Goal: Task Accomplishment & Management: Use online tool/utility

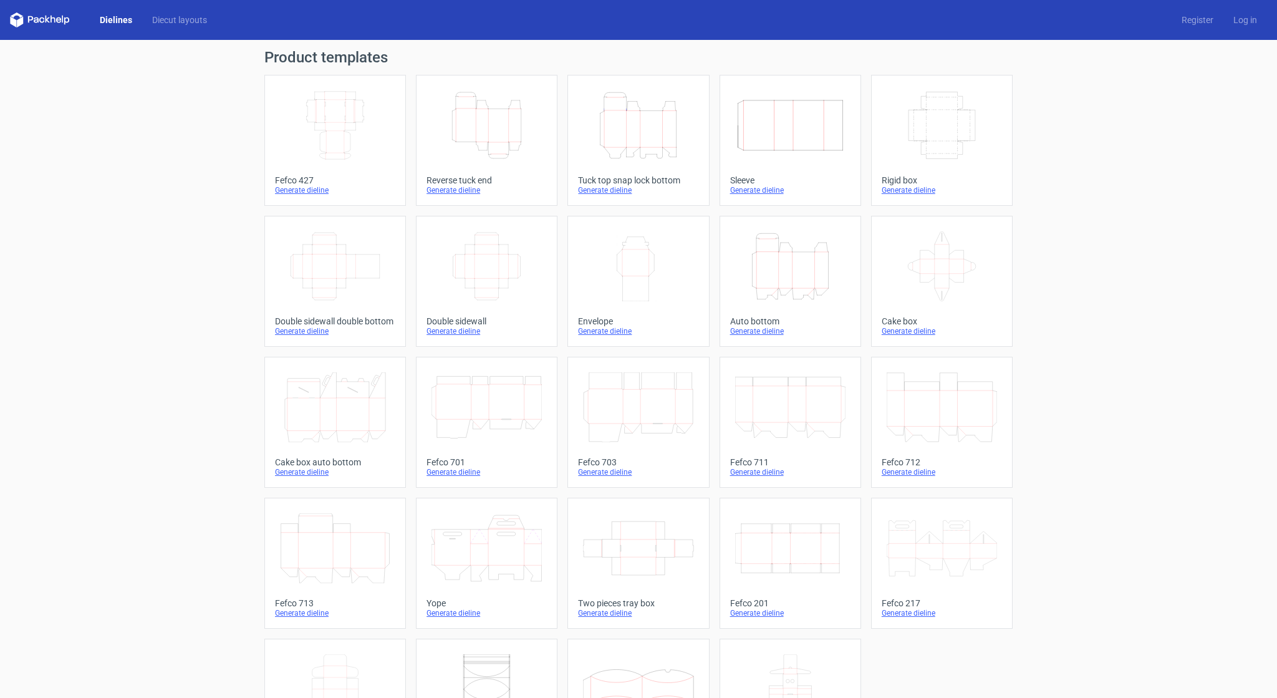
click at [754, 304] on div "Height Depth Width" at bounding box center [790, 266] width 120 height 80
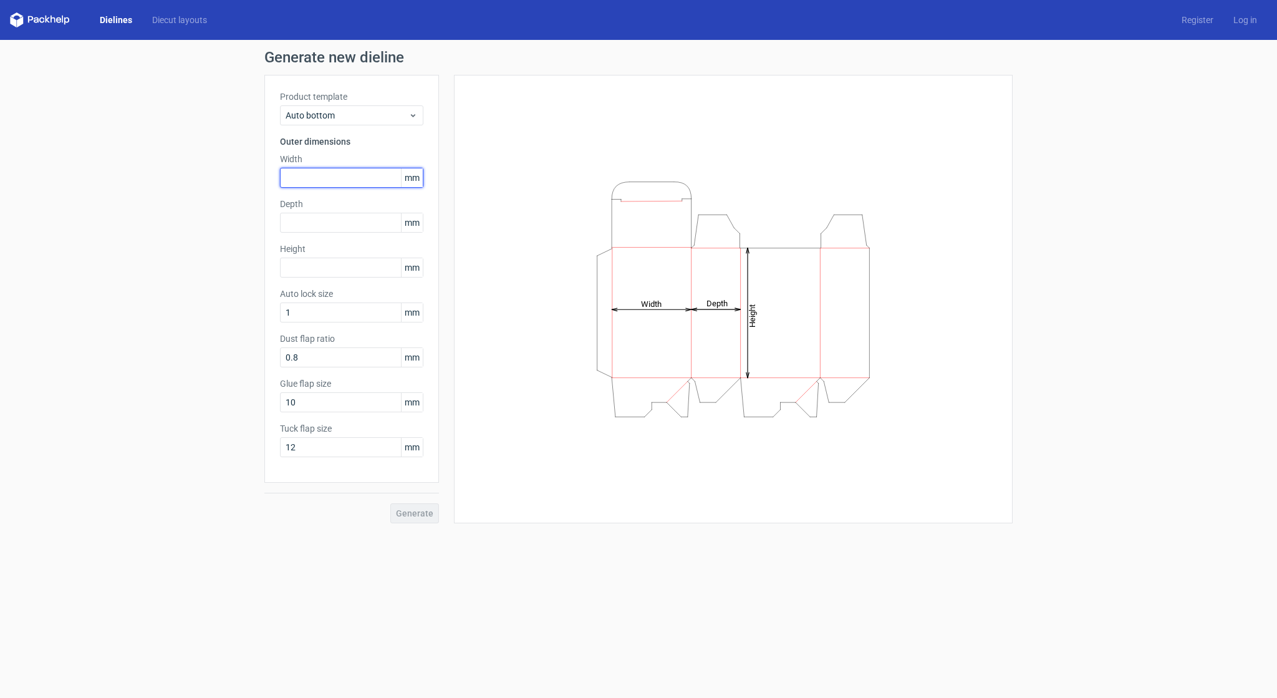
click at [346, 172] on input "text" at bounding box center [351, 178] width 143 height 20
type input "240"
type input "193"
type input "235"
click at [405, 511] on span "Generate" at bounding box center [414, 513] width 37 height 9
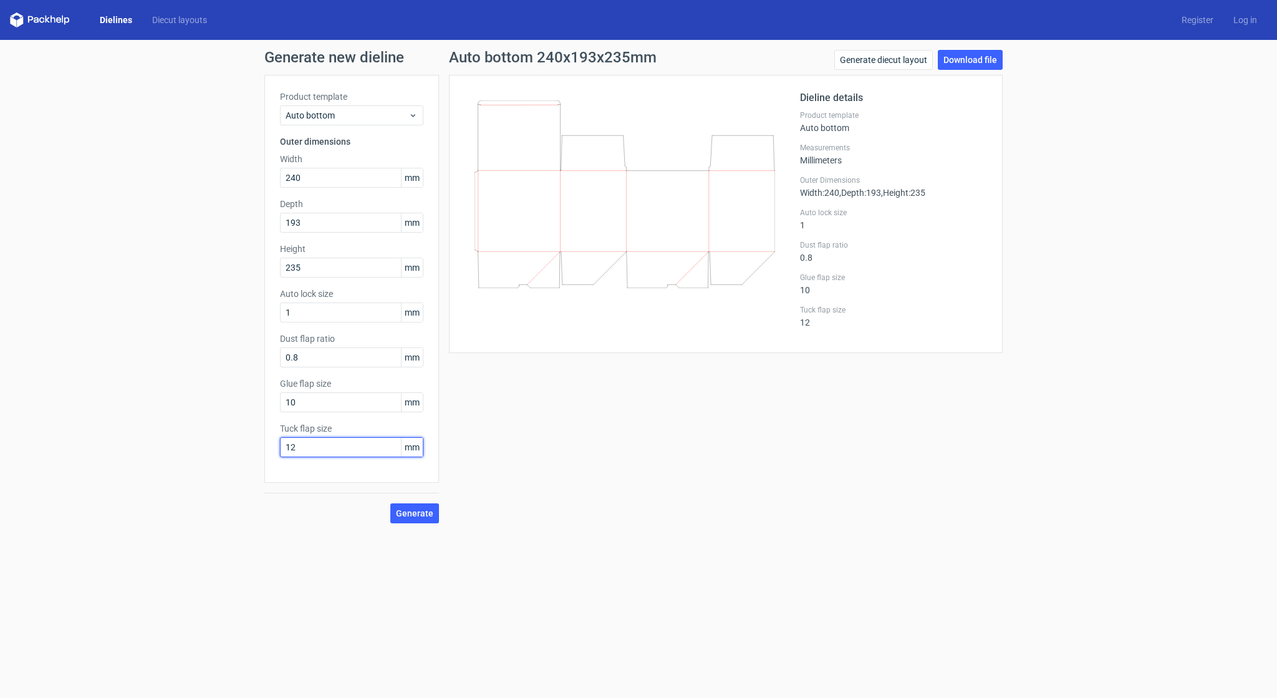
drag, startPoint x: 317, startPoint y: 447, endPoint x: 264, endPoint y: 433, distance: 54.9
click at [264, 433] on div "Product template Auto bottom Outer dimensions Width 240 mm Depth 193 mm Height …" at bounding box center [351, 279] width 175 height 408
type input "25"
drag, startPoint x: 354, startPoint y: 401, endPoint x: 250, endPoint y: 400, distance: 104.2
click at [250, 400] on div "Generate new dieline Product template Auto bottom Outer dimensions Width 240 mm…" at bounding box center [638, 286] width 1277 height 493
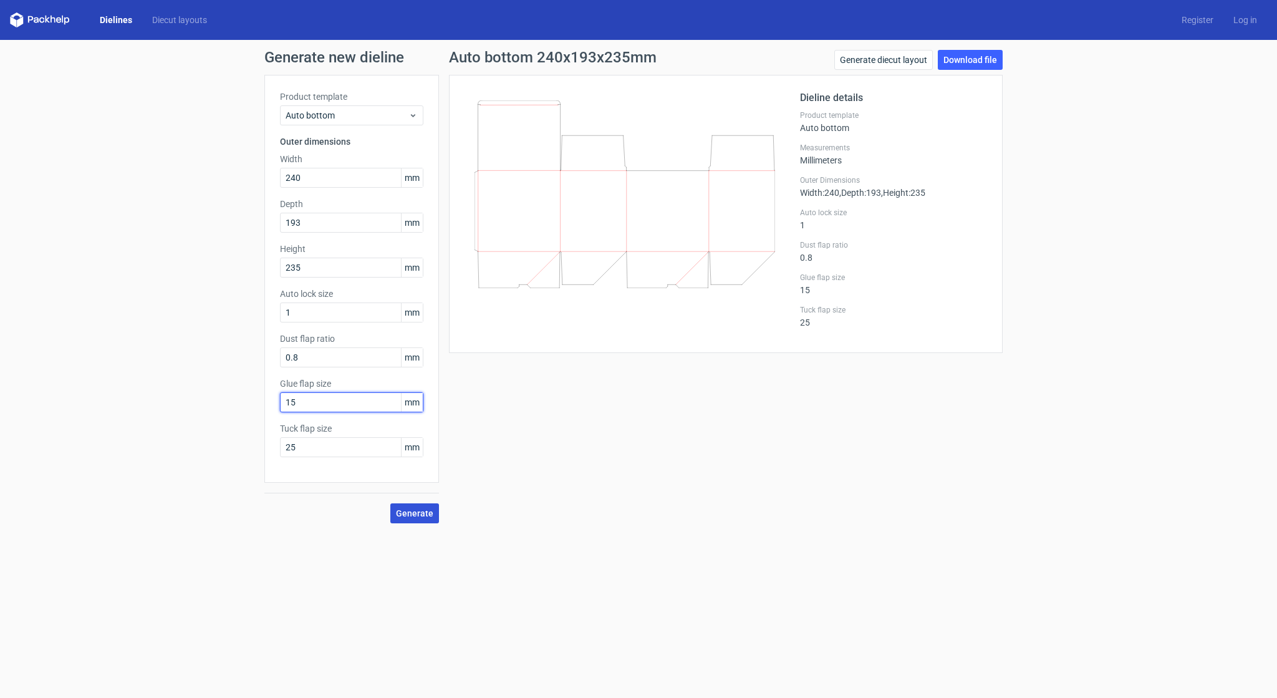
type input "15"
click at [401, 509] on span "Generate" at bounding box center [414, 513] width 37 height 9
click at [377, 434] on label "Tuck flap size" at bounding box center [351, 428] width 143 height 12
click at [959, 59] on link "Download file" at bounding box center [970, 60] width 65 height 20
